Goal: Navigation & Orientation: Find specific page/section

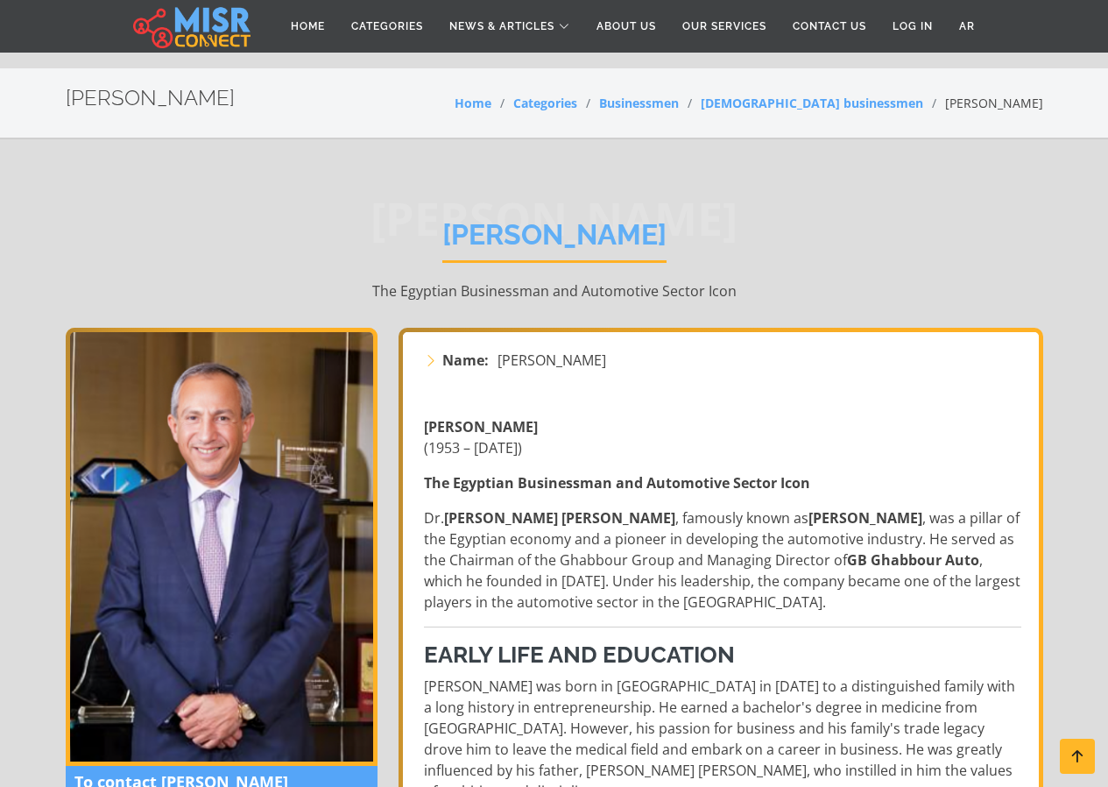
scroll to position [876, 0]
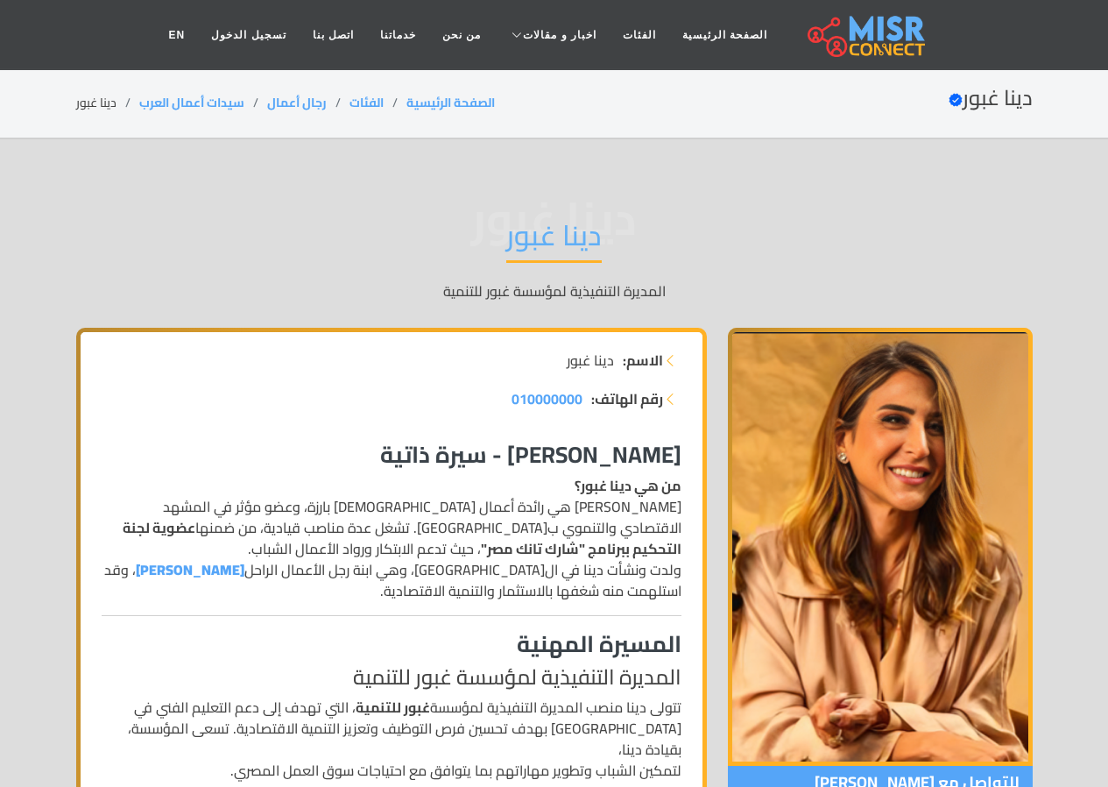
scroll to position [88, 0]
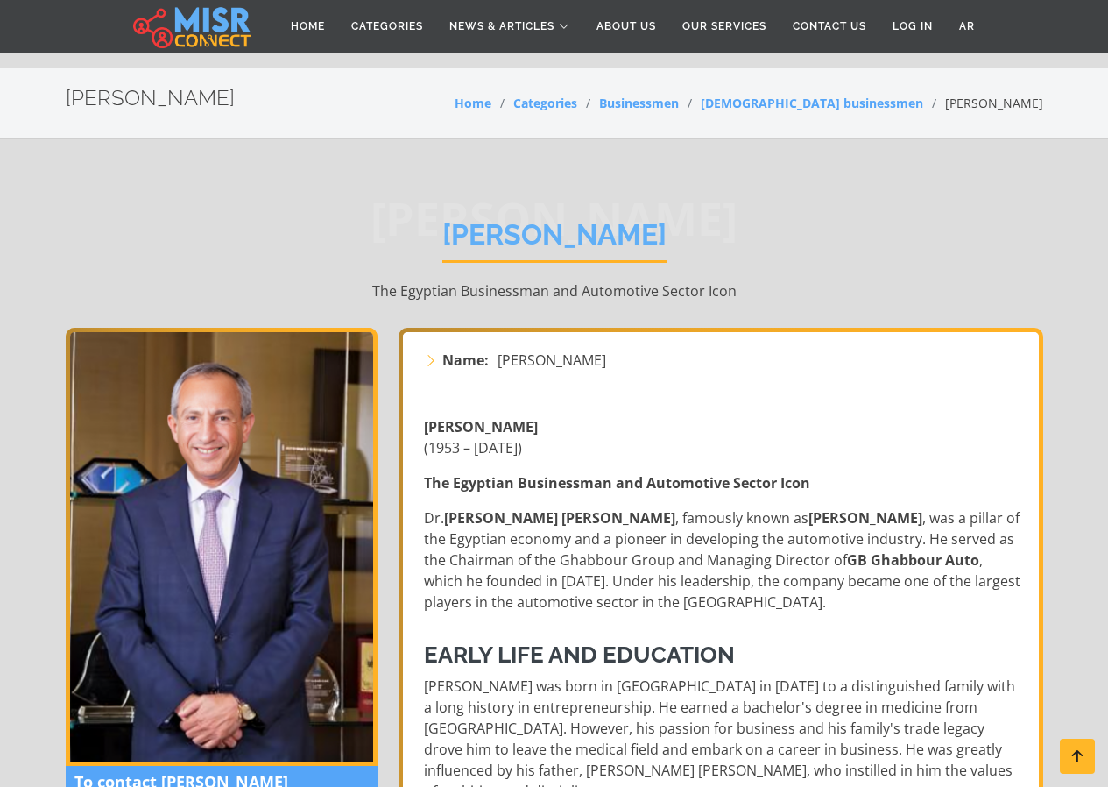
scroll to position [876, 0]
